Goal: Task Accomplishment & Management: Use online tool/utility

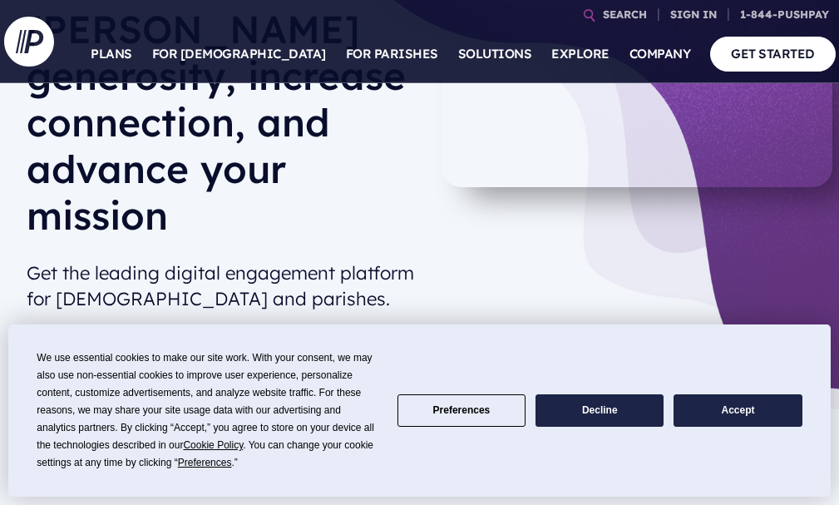
click at [737, 413] on button "Accept" at bounding box center [737, 410] width 128 height 32
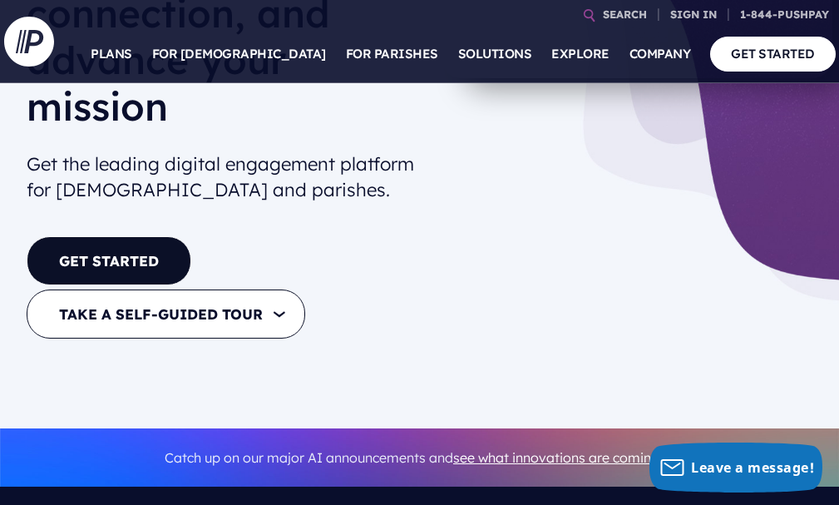
scroll to position [166, 0]
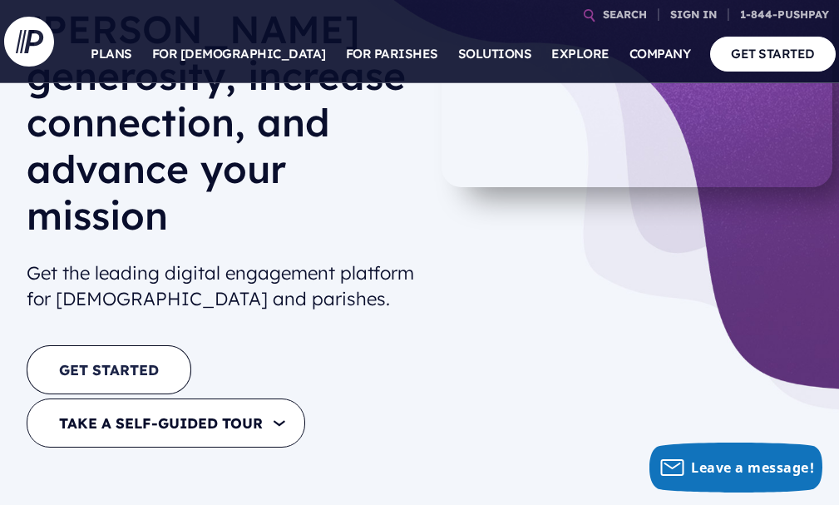
click at [104, 345] on link "GET STARTED" at bounding box center [109, 369] width 165 height 49
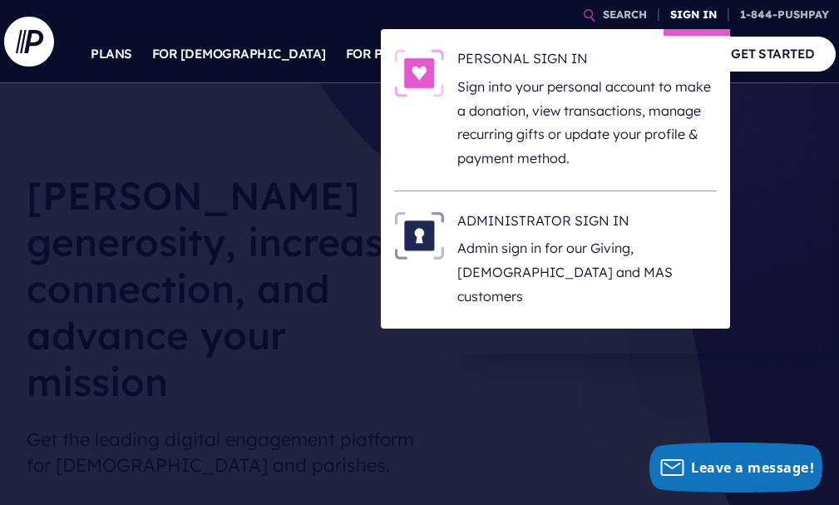
click at [706, 9] on link "SIGN IN" at bounding box center [693, 14] width 60 height 29
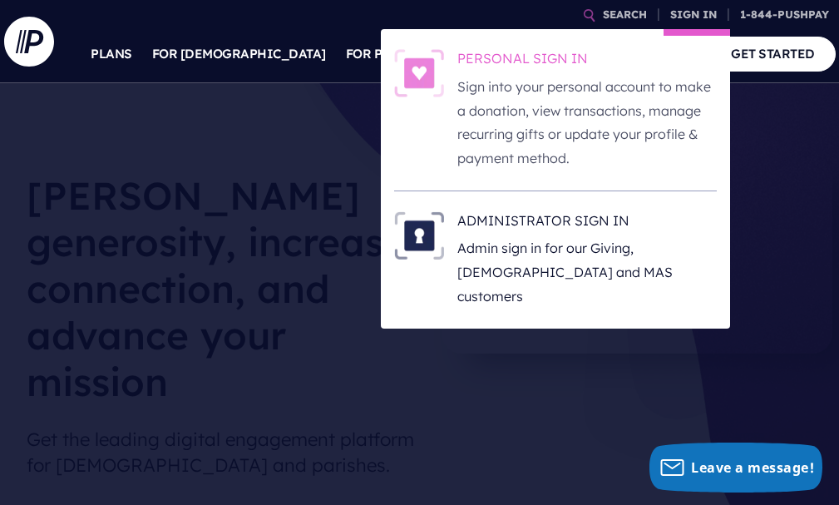
click at [470, 96] on p "Sign into your personal account to make a donation, view transactions, manage r…" at bounding box center [586, 123] width 259 height 96
